Goal: Task Accomplishment & Management: Manage account settings

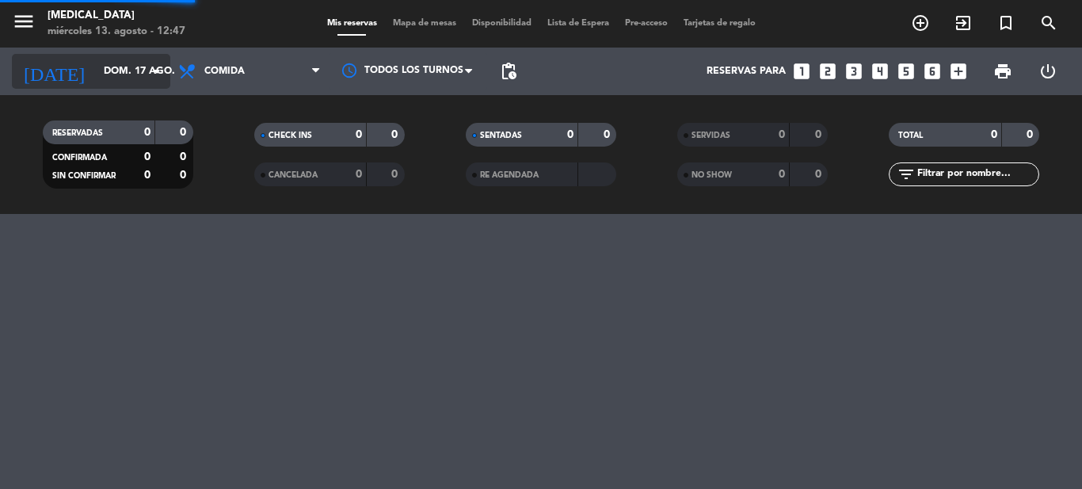
click at [105, 72] on input "dom. 17 ago." at bounding box center [163, 71] width 134 height 27
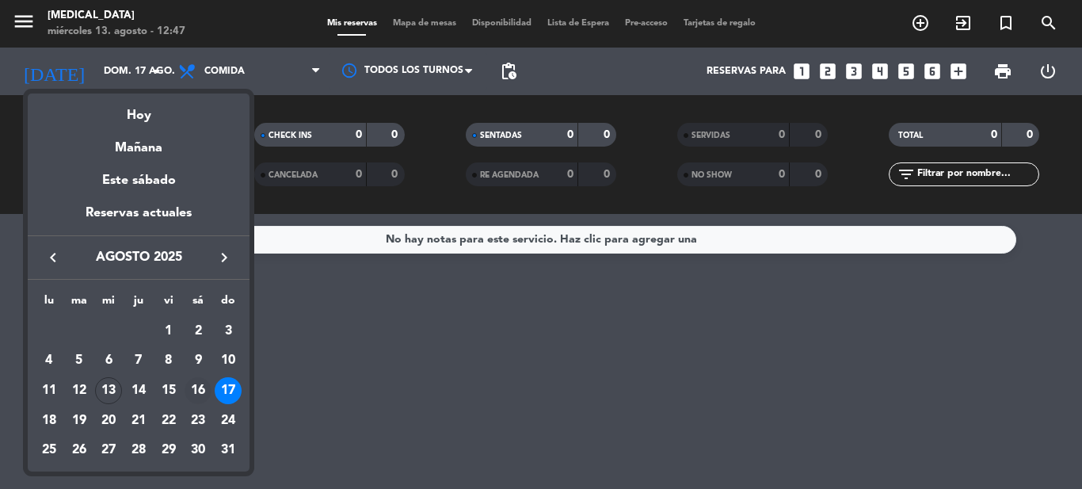
click at [200, 387] on div "16" at bounding box center [198, 390] width 27 height 27
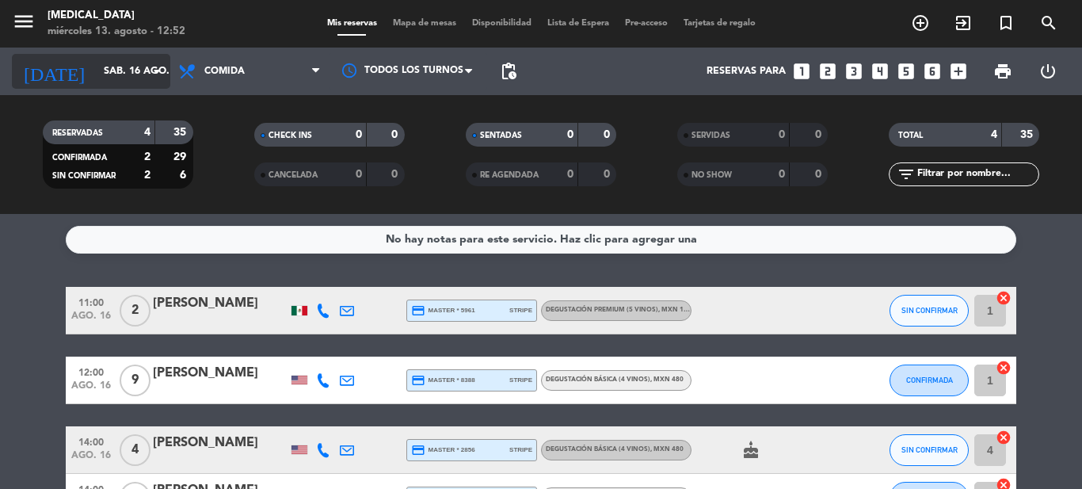
click at [116, 59] on input "sáb. 16 ago." at bounding box center [163, 71] width 134 height 27
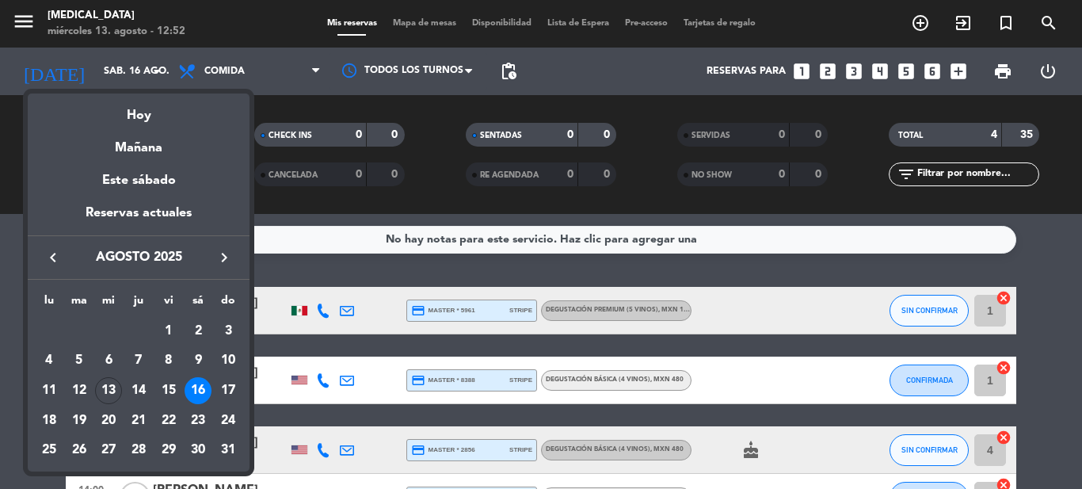
click at [439, 268] on div at bounding box center [541, 244] width 1082 height 489
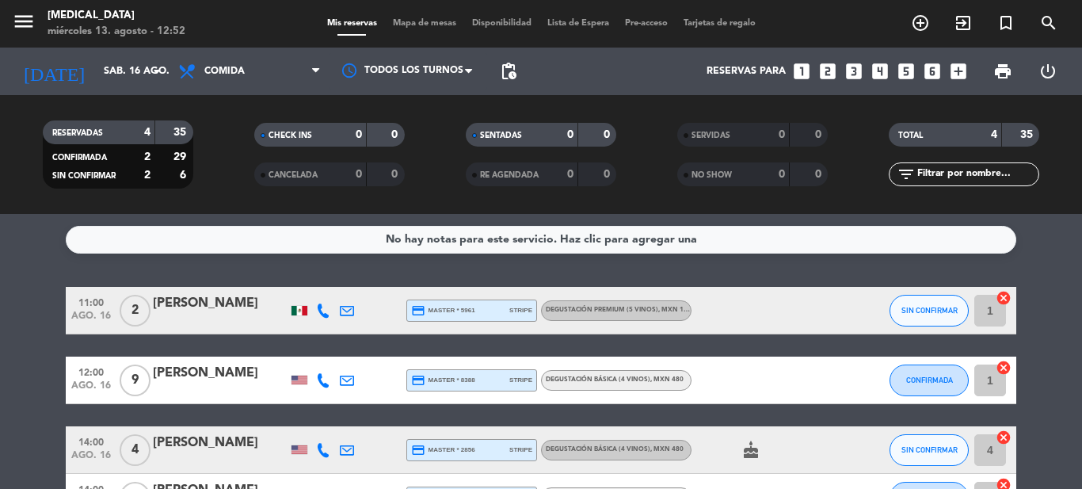
click at [439, 268] on div "No hay notas para este servicio. Haz clic para agregar una 11:00 [DATE] 2 [PERS…" at bounding box center [541, 351] width 1082 height 275
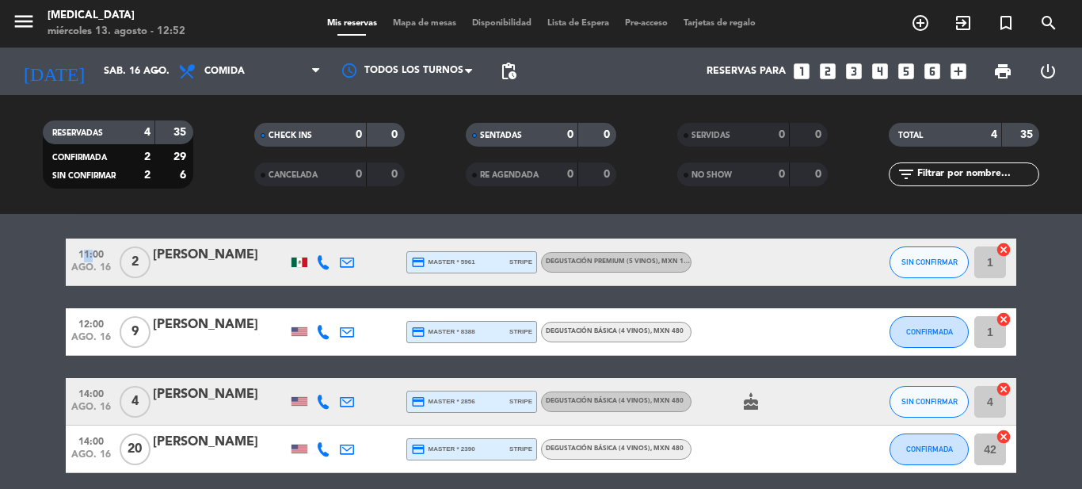
scroll to position [17, 0]
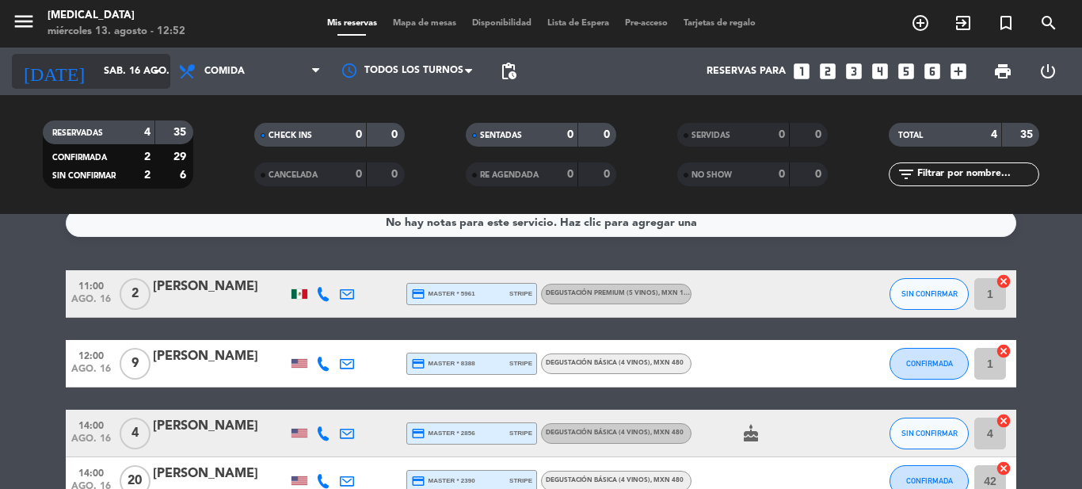
click at [106, 62] on input "sáb. 16 ago." at bounding box center [163, 71] width 134 height 27
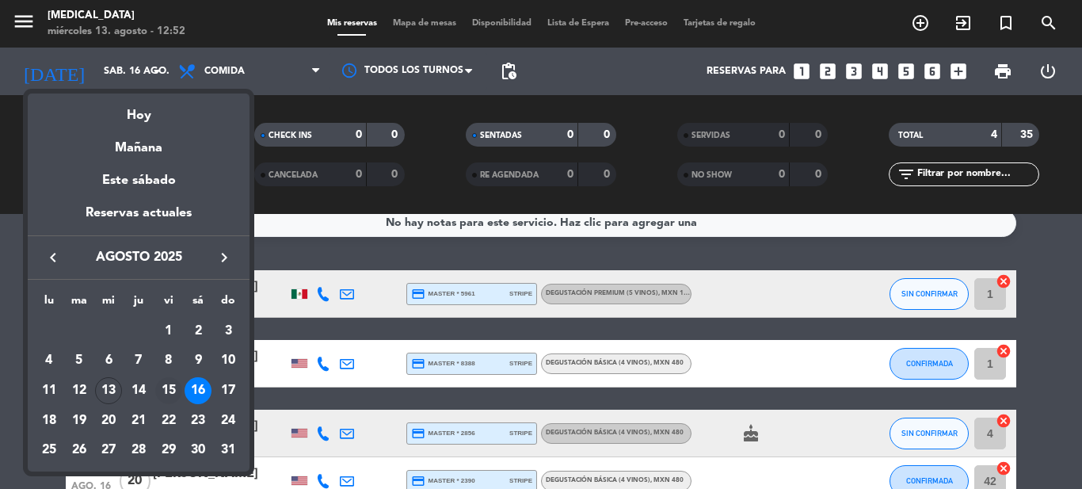
click at [166, 392] on div "15" at bounding box center [168, 390] width 27 height 27
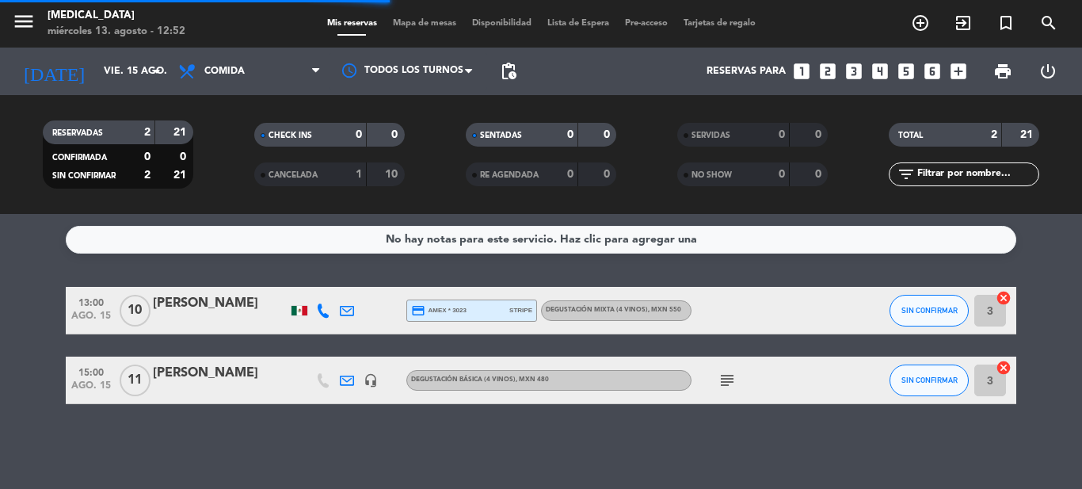
scroll to position [0, 0]
click at [726, 378] on icon "subject" at bounding box center [727, 380] width 19 height 19
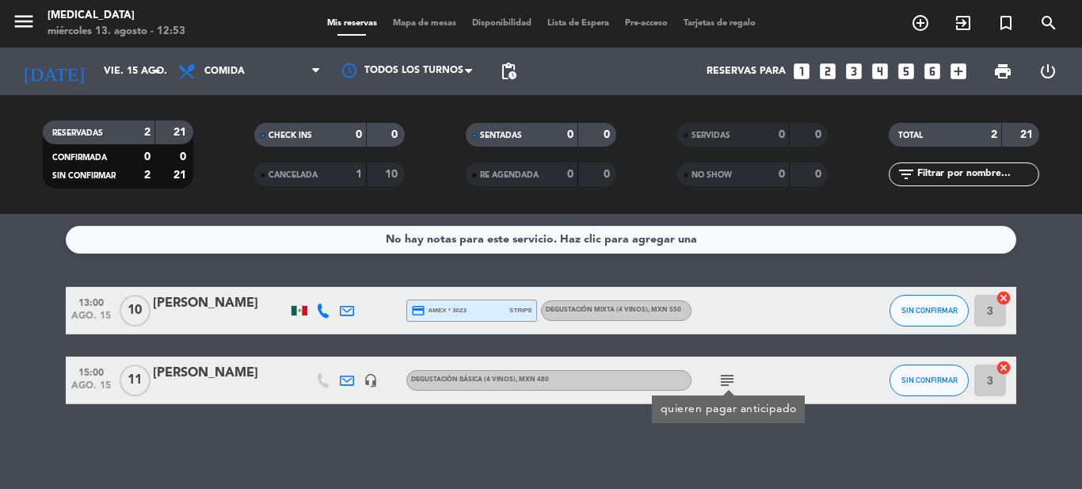
click at [369, 446] on div "No hay notas para este servicio. Haz clic para agregar una 13:00 [DATE] [PERSON…" at bounding box center [541, 351] width 1082 height 275
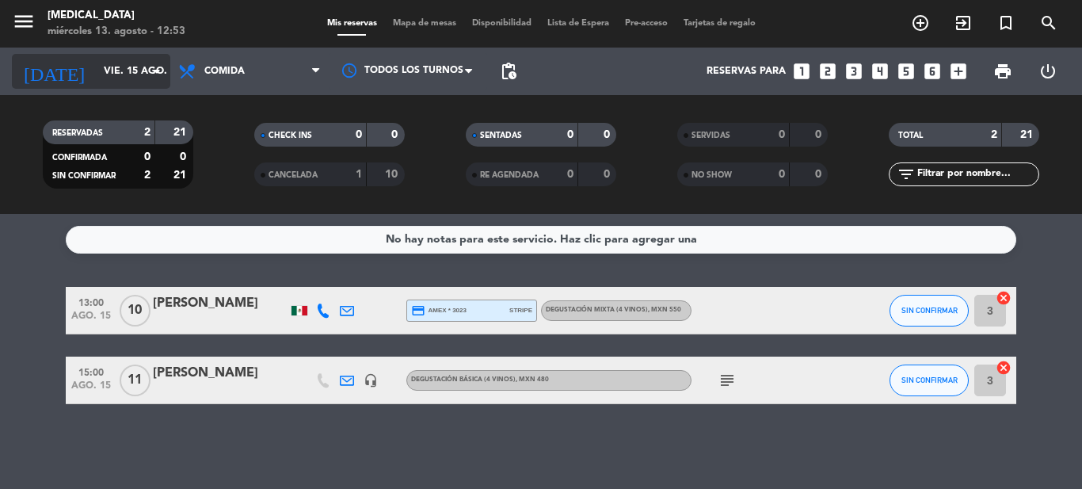
click at [112, 62] on input "vie. 15 ago." at bounding box center [163, 71] width 134 height 27
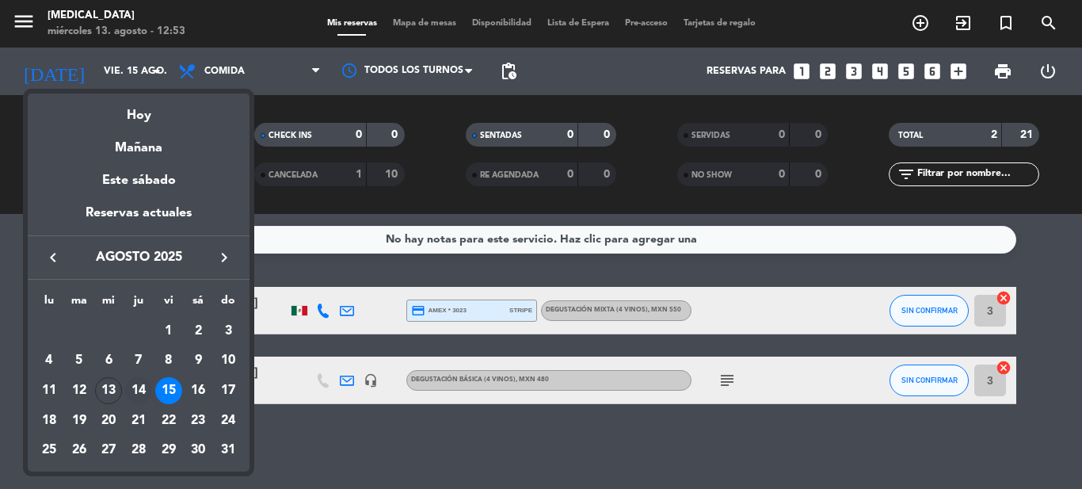
click at [135, 390] on div "14" at bounding box center [138, 390] width 27 height 27
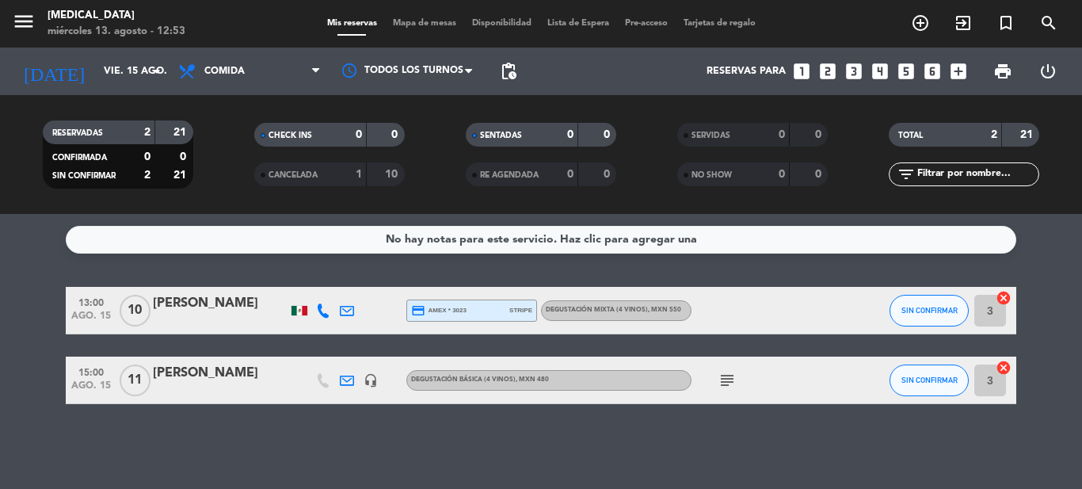
type input "jue. 14 ago."
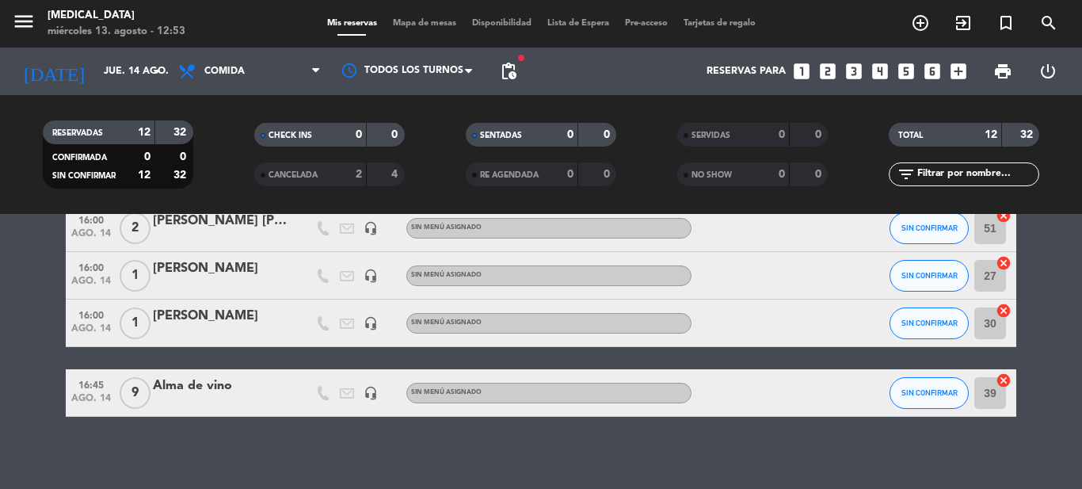
scroll to position [514, 0]
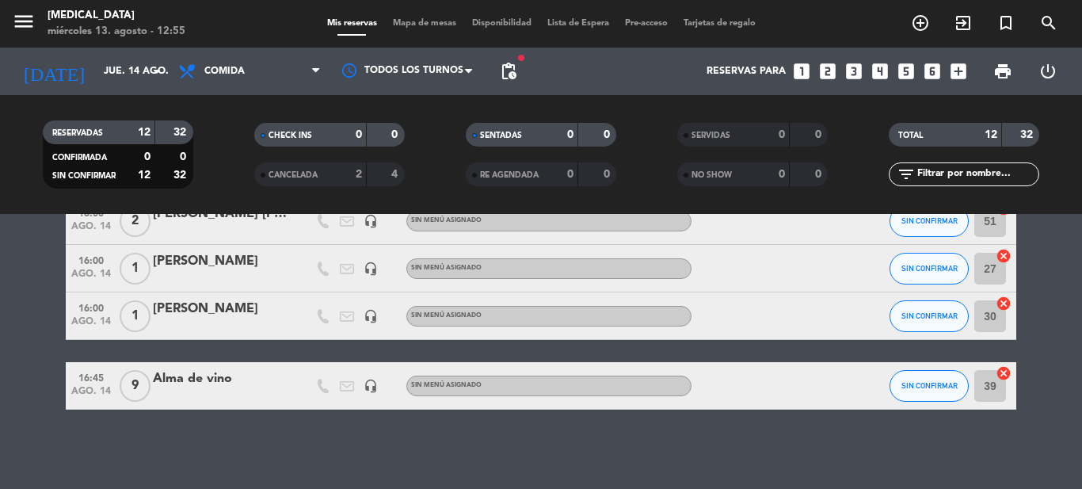
click at [32, 253] on bookings-row "13:00 [DATE] 2 [PERSON_NAME] credit_card visa * 7641 stripe Degustación Mixta (…" at bounding box center [541, 91] width 1082 height 637
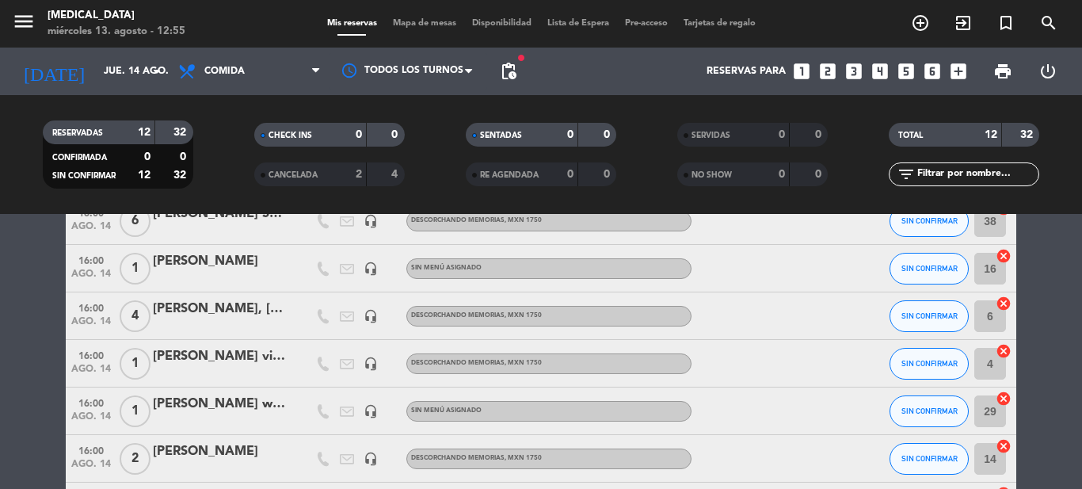
scroll to position [197, 0]
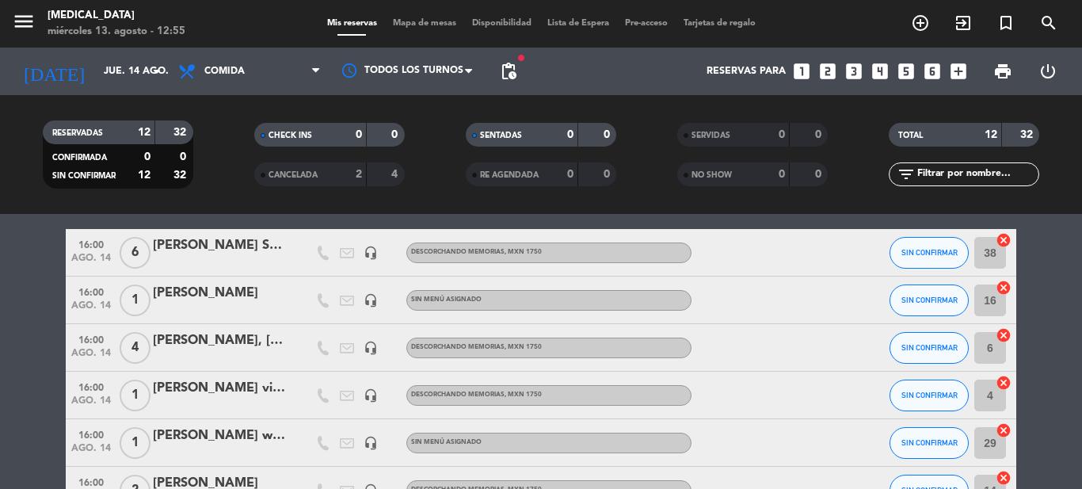
click at [265, 341] on div "[PERSON_NAME], [PERSON_NAME]" at bounding box center [220, 340] width 135 height 21
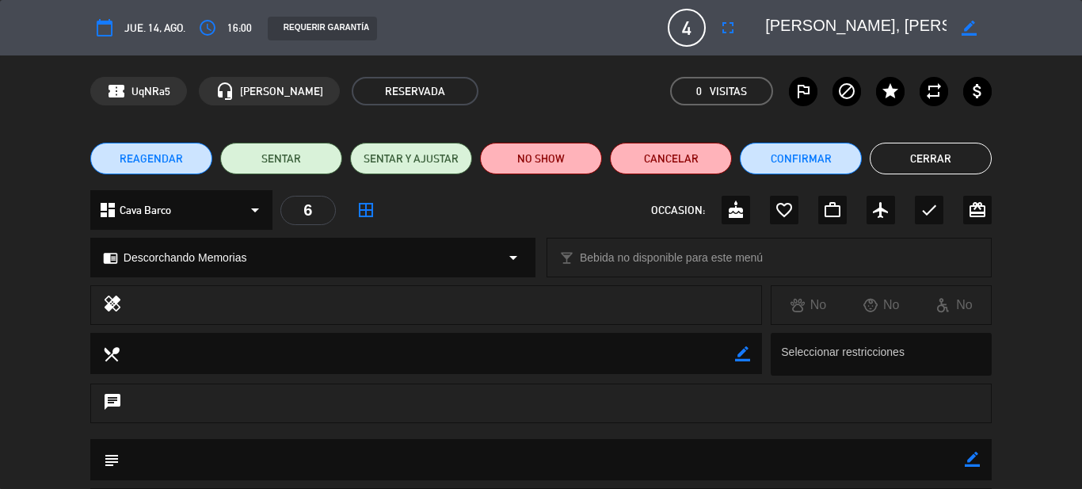
click at [961, 148] on button "Cerrar" at bounding box center [931, 159] width 122 height 32
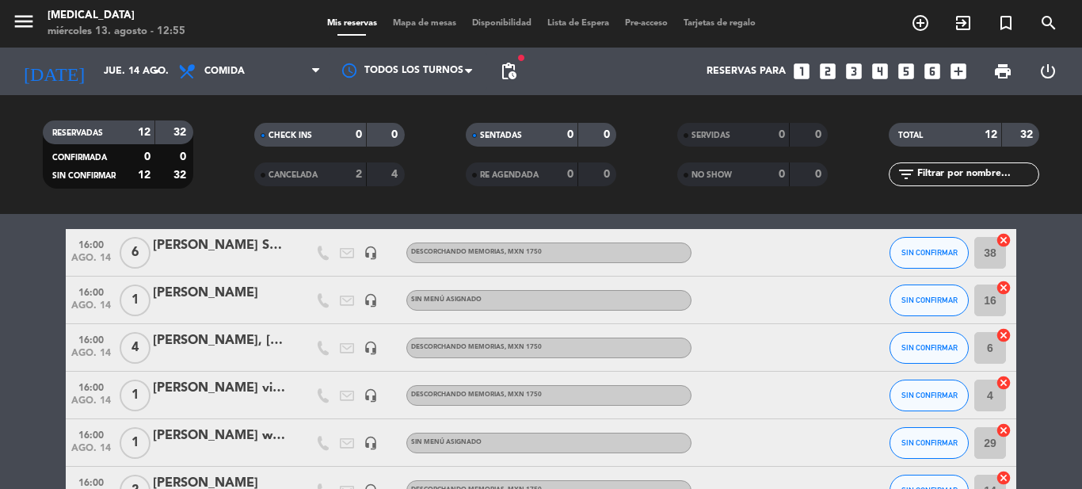
click at [1073, 266] on bookings-row "13:00 [DATE] 2 [PERSON_NAME] credit_card visa * 7641 stripe Degustación Mixta (…" at bounding box center [541, 407] width 1082 height 637
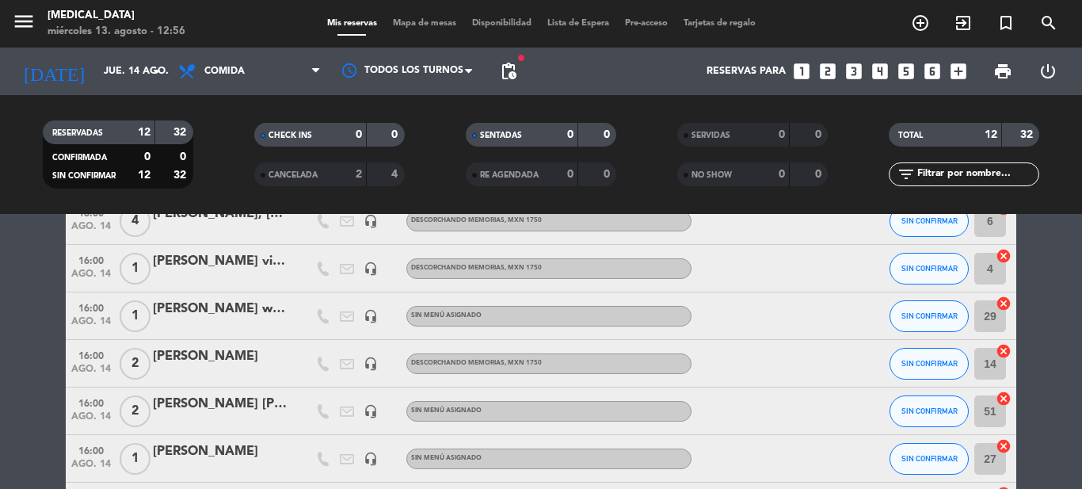
scroll to position [356, 0]
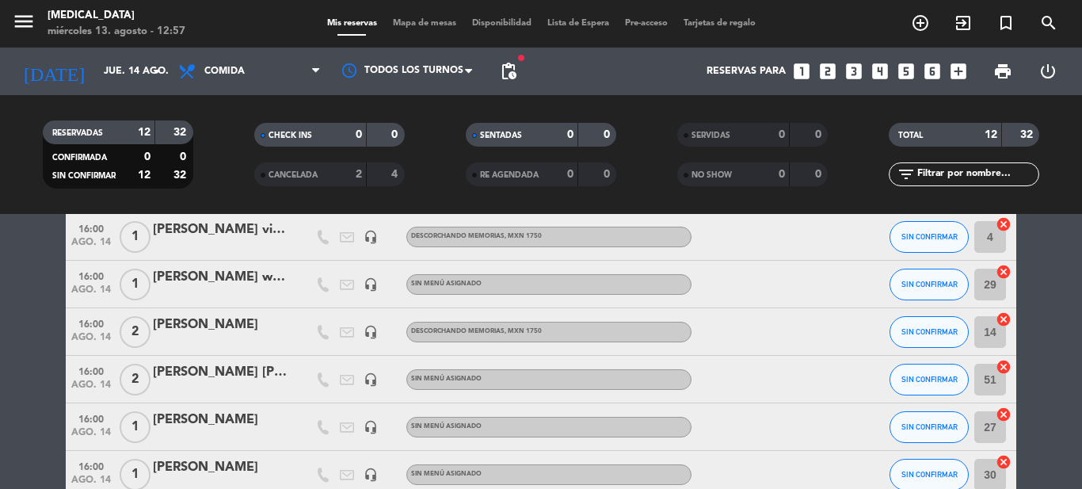
click at [1066, 281] on bookings-row "13:00 [DATE] 2 [PERSON_NAME] credit_card visa * 7641 stripe Degustación Mixta (…" at bounding box center [541, 249] width 1082 height 637
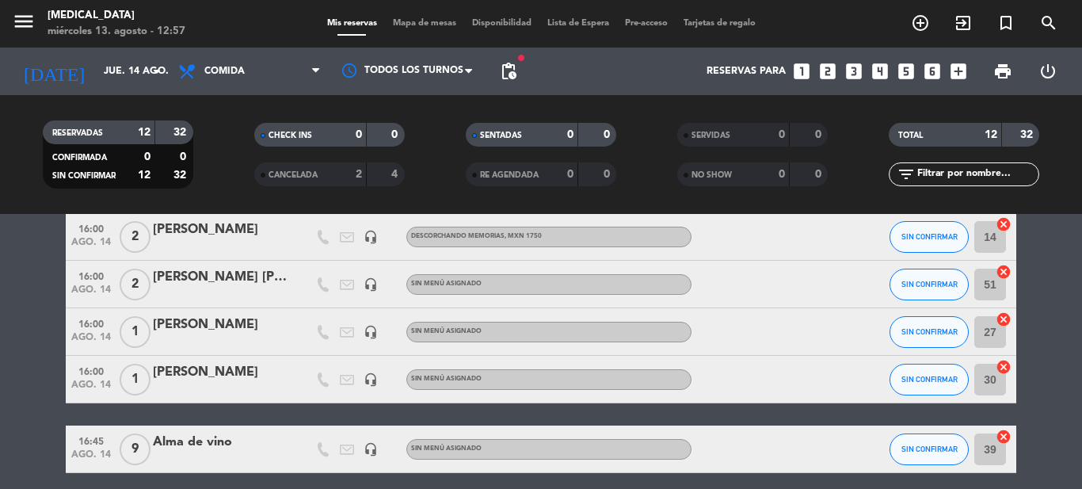
scroll to position [482, 0]
